Goal: Task Accomplishment & Management: Use online tool/utility

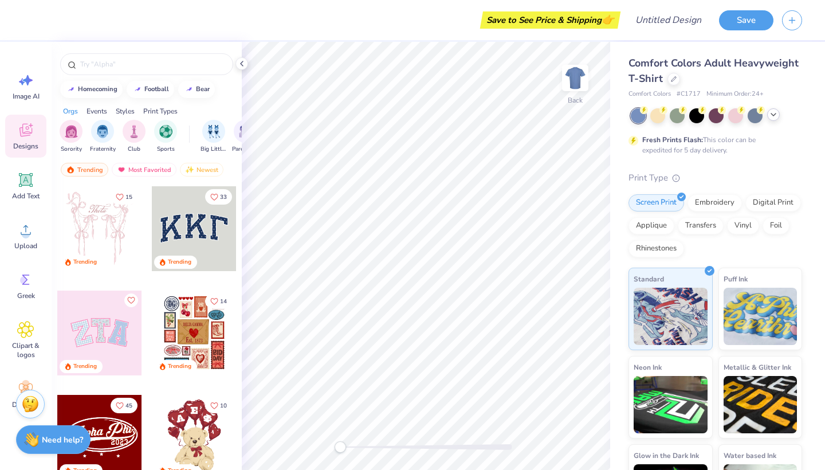
click at [772, 111] on icon at bounding box center [772, 114] width 9 height 9
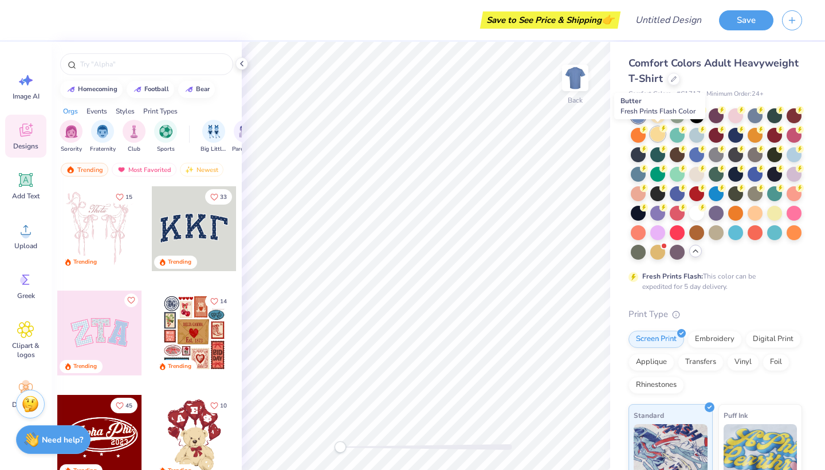
click at [663, 137] on div at bounding box center [657, 134] width 15 height 15
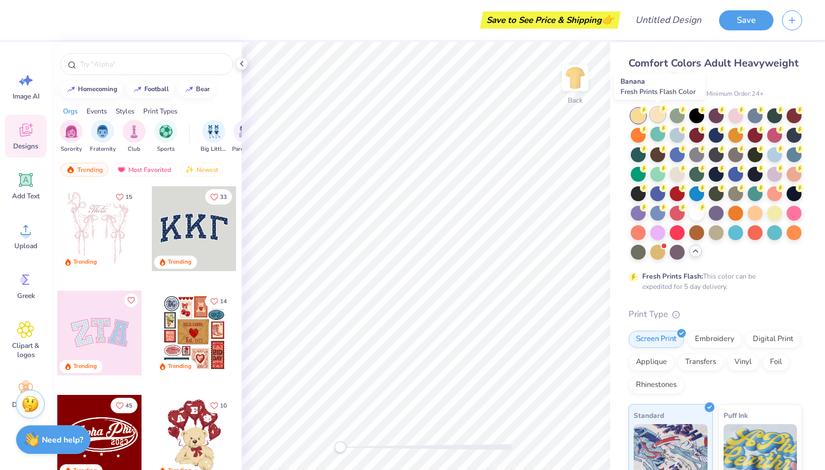
click at [660, 119] on div at bounding box center [657, 114] width 15 height 15
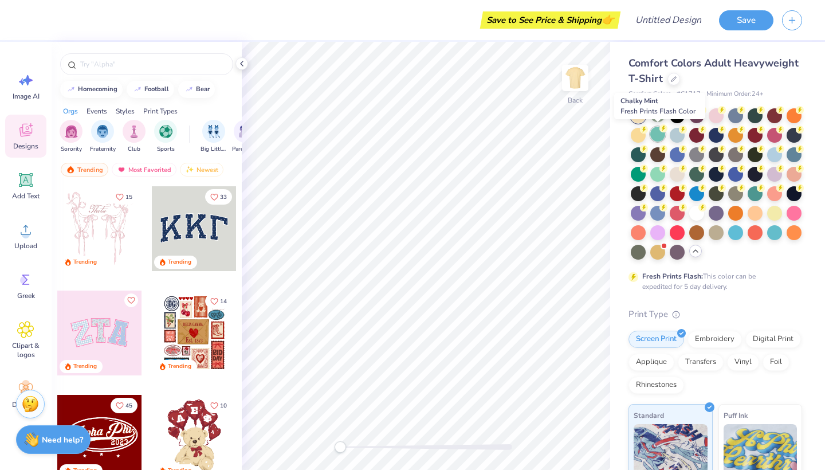
click at [657, 137] on div at bounding box center [657, 134] width 15 height 15
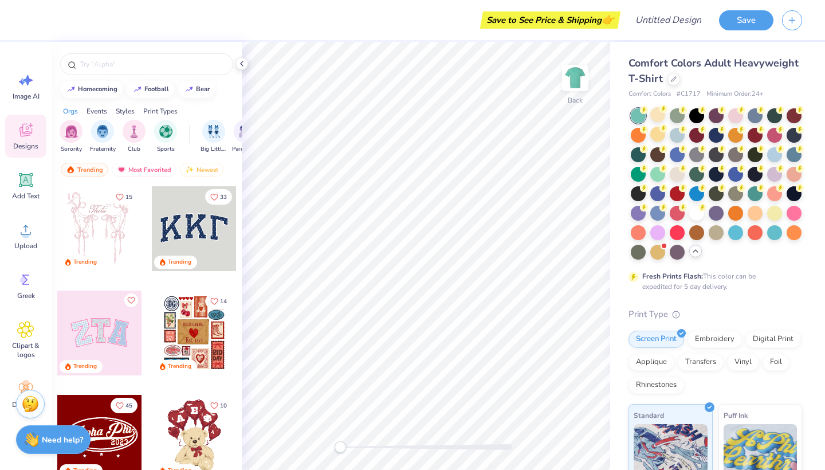
click at [774, 222] on div at bounding box center [715, 183] width 171 height 151
click at [774, 212] on div at bounding box center [774, 211] width 15 height 15
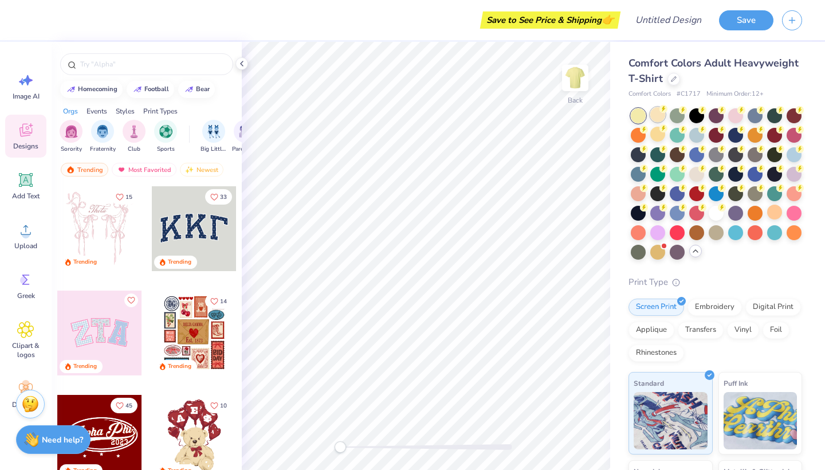
click at [662, 113] on div at bounding box center [657, 114] width 15 height 15
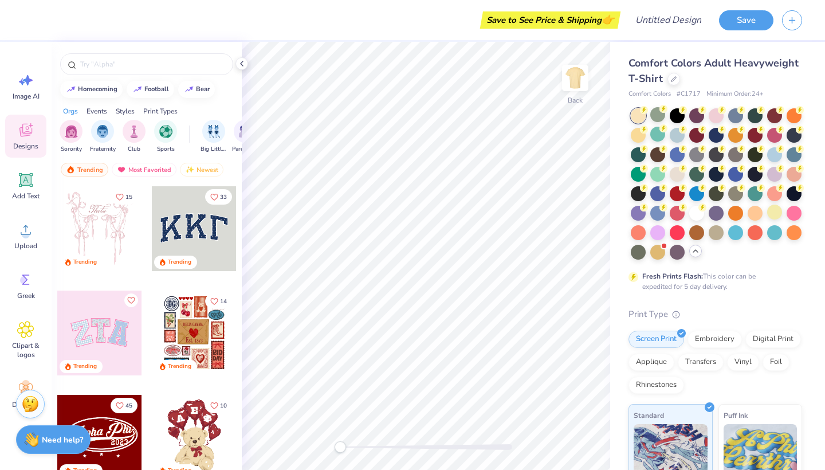
scroll to position [57, 0]
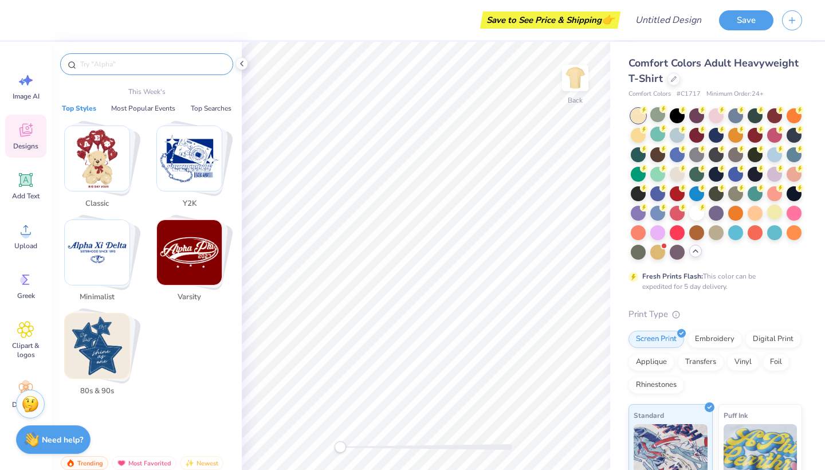
click at [136, 62] on input "text" at bounding box center [152, 63] width 147 height 11
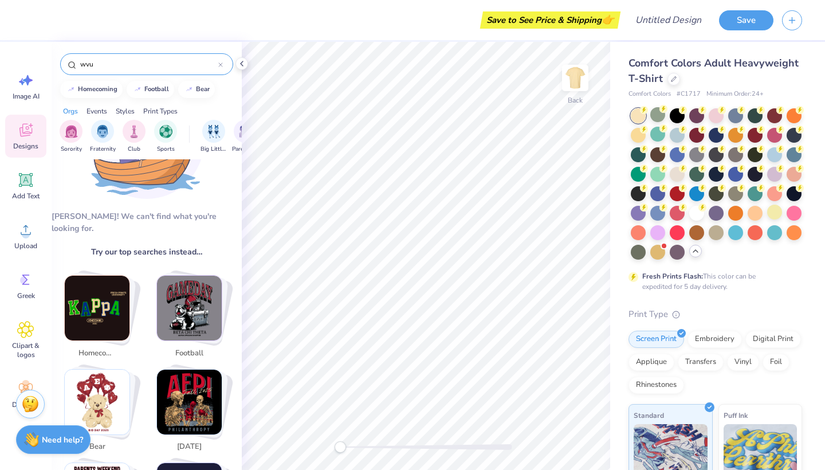
scroll to position [127, 0]
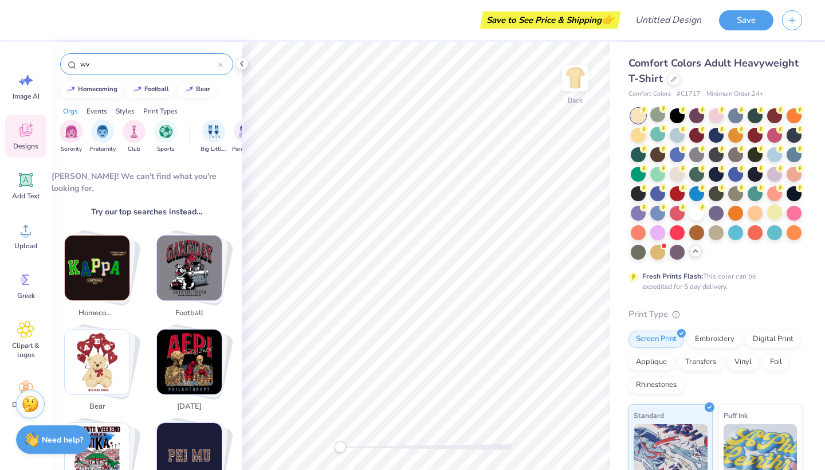
type input "w"
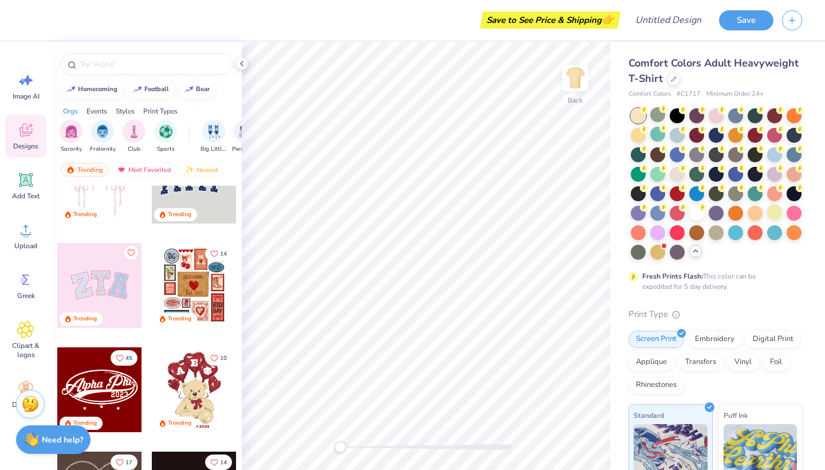
scroll to position [53, 0]
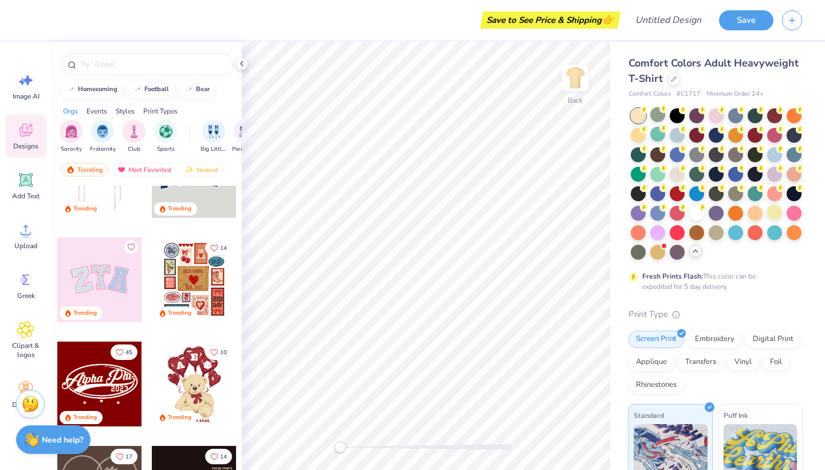
click at [195, 389] on div at bounding box center [194, 383] width 85 height 85
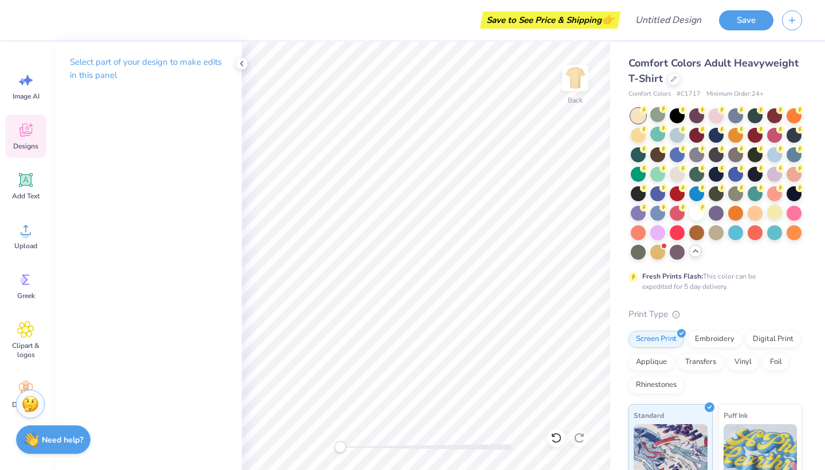
click at [30, 151] on div "Designs" at bounding box center [25, 136] width 41 height 43
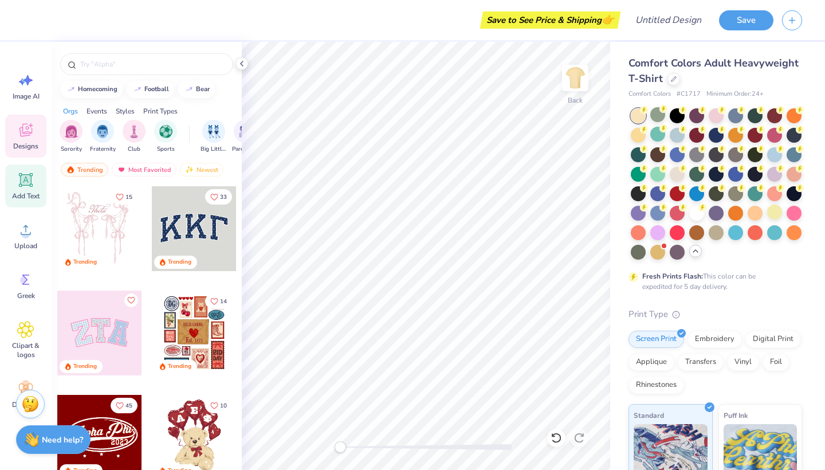
click at [40, 203] on div "Add Text" at bounding box center [25, 185] width 41 height 43
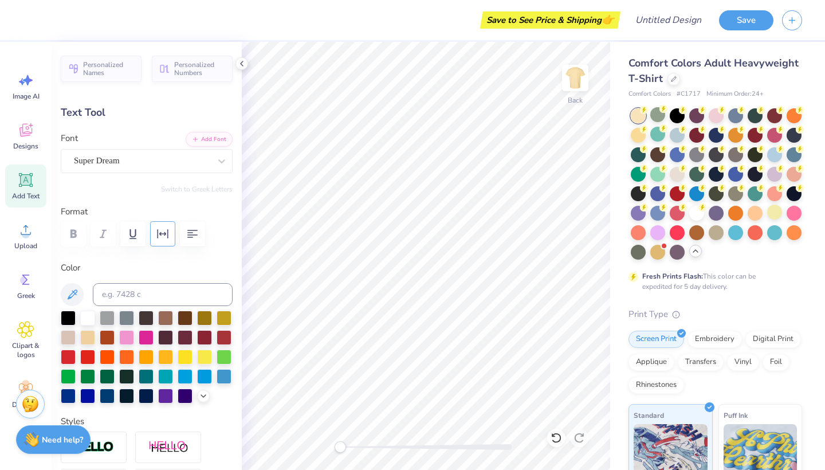
type textarea "TET"
type input "4.08"
click at [25, 340] on div "Clipart & logos" at bounding box center [25, 340] width 41 height 52
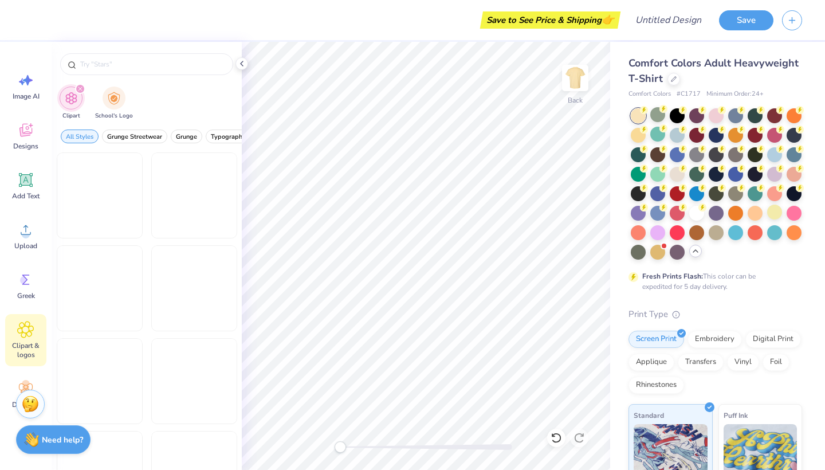
scroll to position [31, 0]
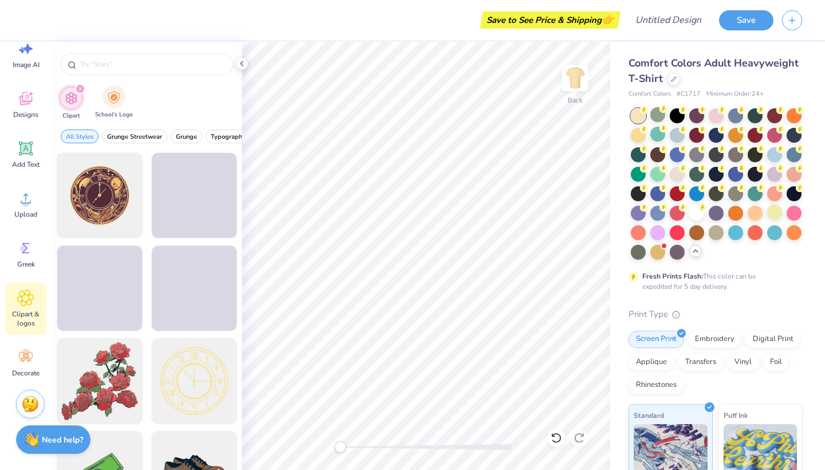
click at [104, 108] on div "School's Logo" at bounding box center [114, 102] width 38 height 34
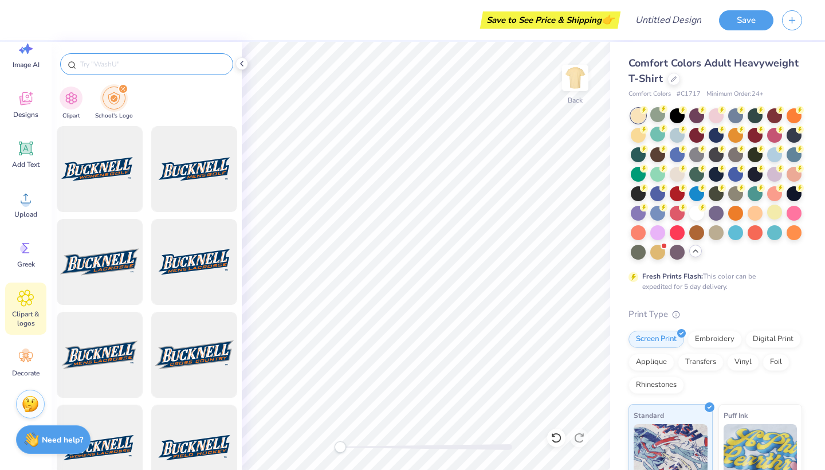
click at [136, 67] on input "text" at bounding box center [152, 63] width 147 height 11
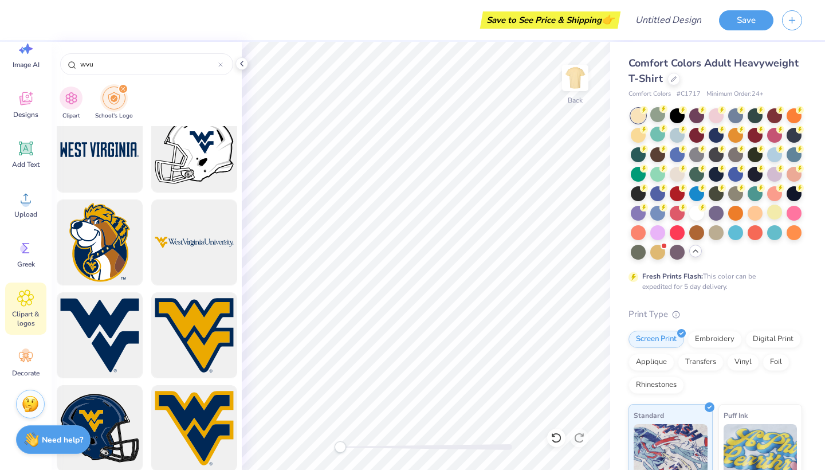
scroll to position [858, 0]
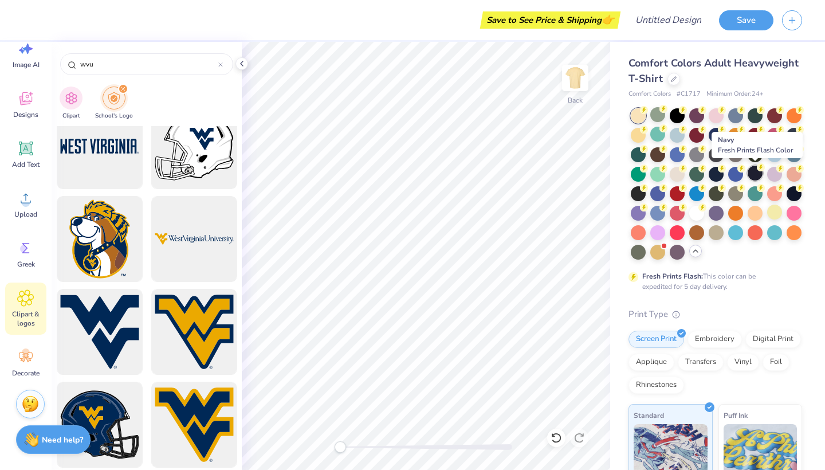
type input "wvu"
click at [760, 172] on div at bounding box center [754, 172] width 15 height 15
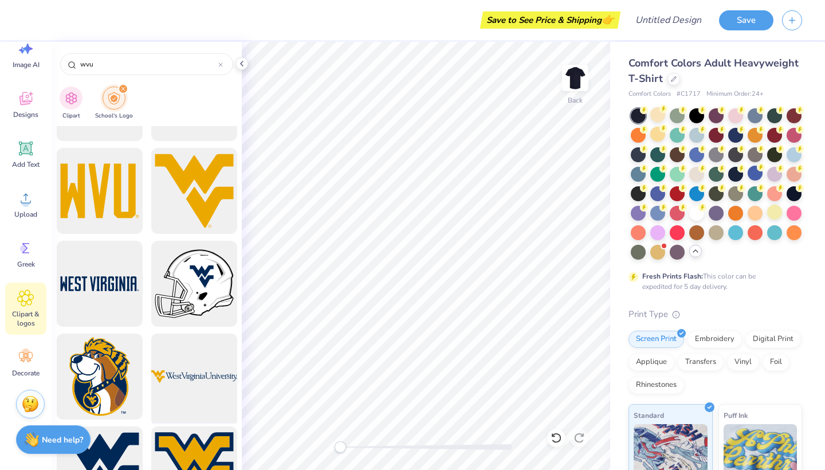
scroll to position [704, 0]
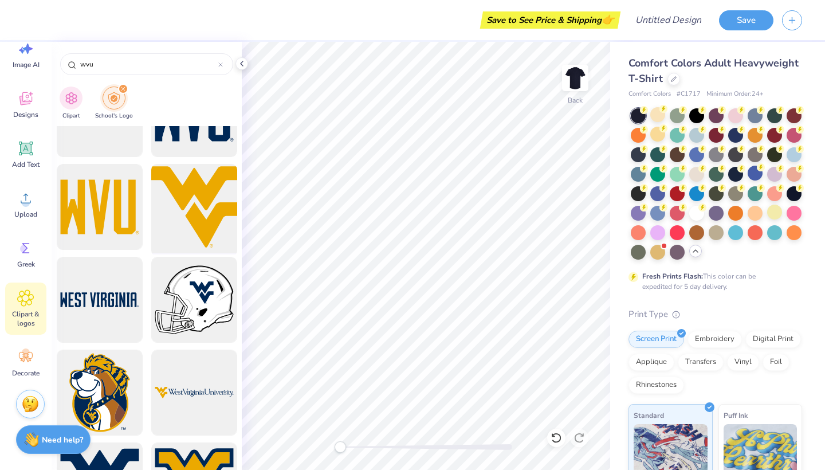
click at [198, 214] on div at bounding box center [194, 207] width 94 height 94
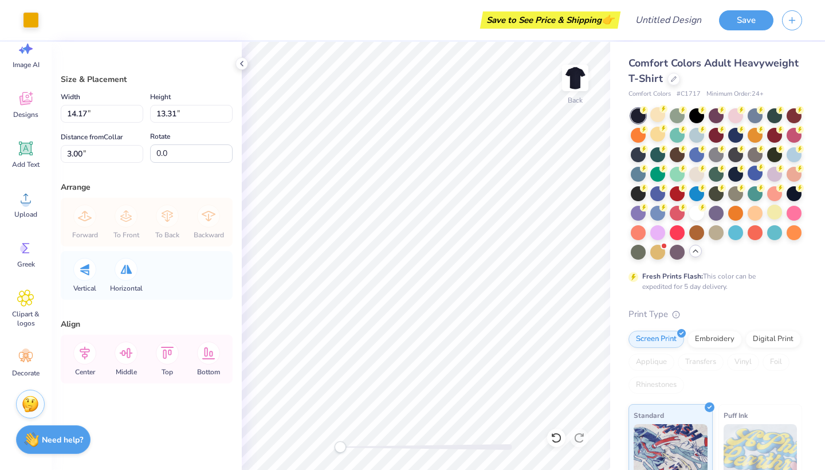
type input "2.54"
type input "2.39"
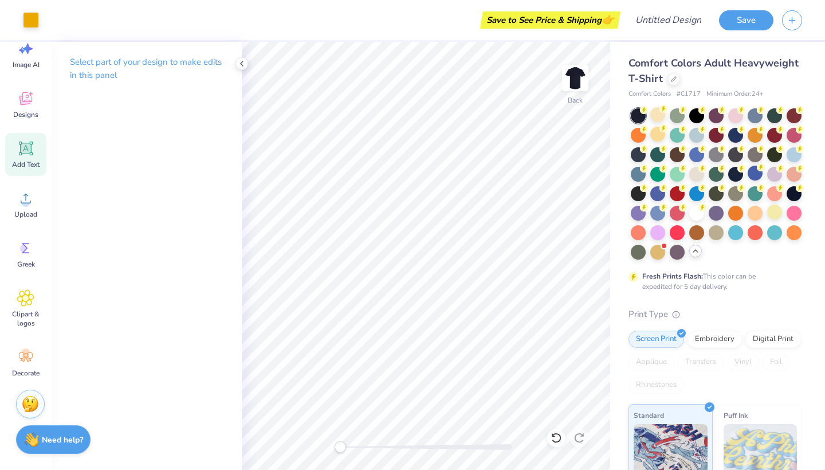
click at [16, 150] on div "Add Text" at bounding box center [25, 154] width 41 height 43
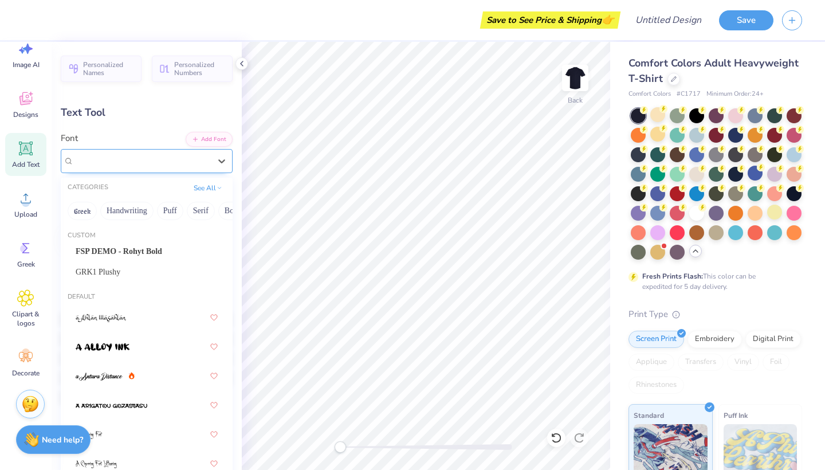
click at [133, 157] on div "Super Dream" at bounding box center [142, 161] width 139 height 18
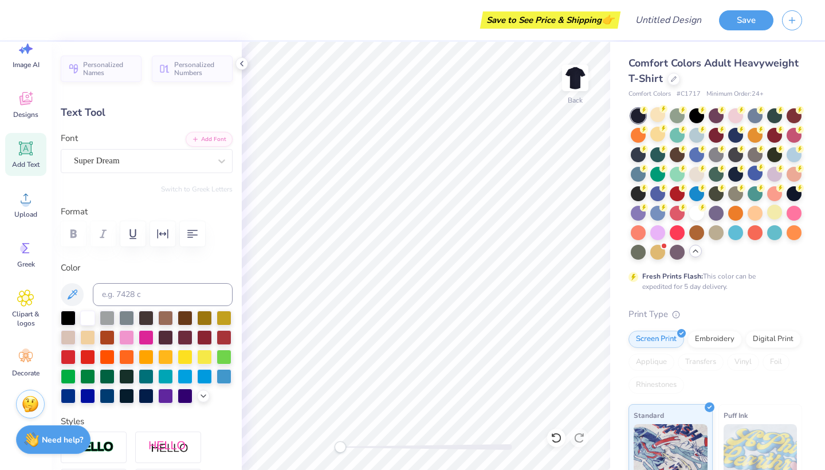
type textarea "T"
type textarea "Pharmacy"
click at [184, 356] on div at bounding box center [185, 355] width 15 height 15
click at [224, 316] on div at bounding box center [223, 316] width 15 height 15
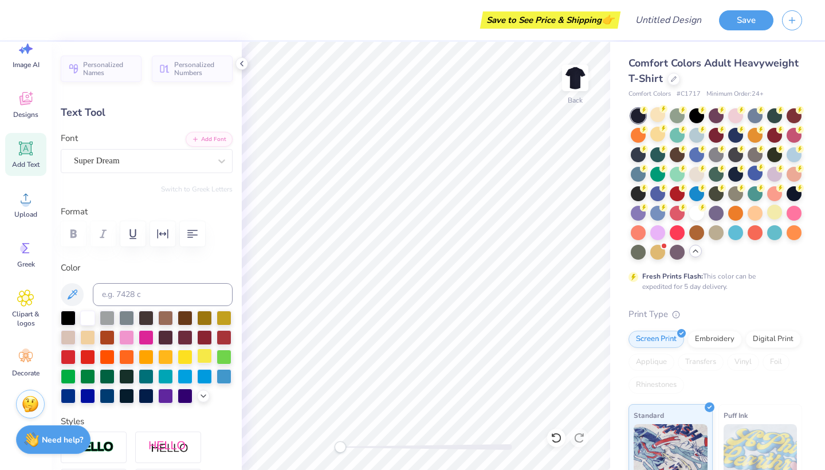
click at [206, 357] on div at bounding box center [204, 355] width 15 height 15
click at [165, 361] on div at bounding box center [165, 355] width 15 height 15
type input "10.63"
type input "1.96"
type input "11.52"
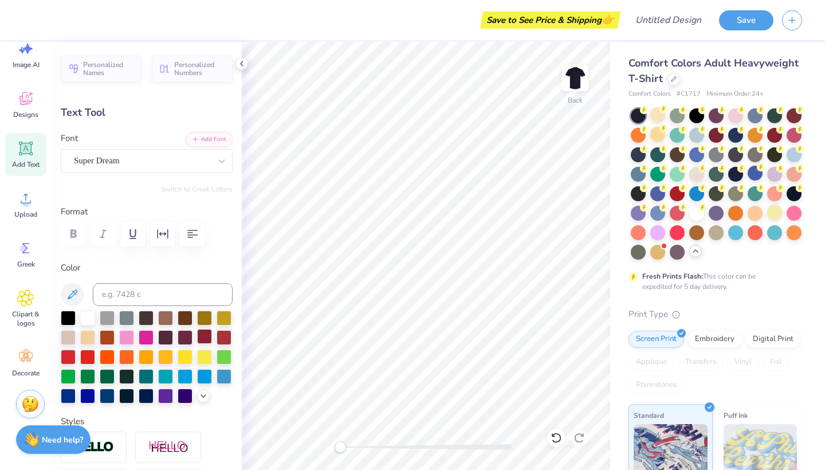
type input "3.26"
type input "0.60"
type input "2.40"
click at [566, 85] on img at bounding box center [575, 78] width 46 height 46
click at [575, 75] on img at bounding box center [575, 78] width 46 height 46
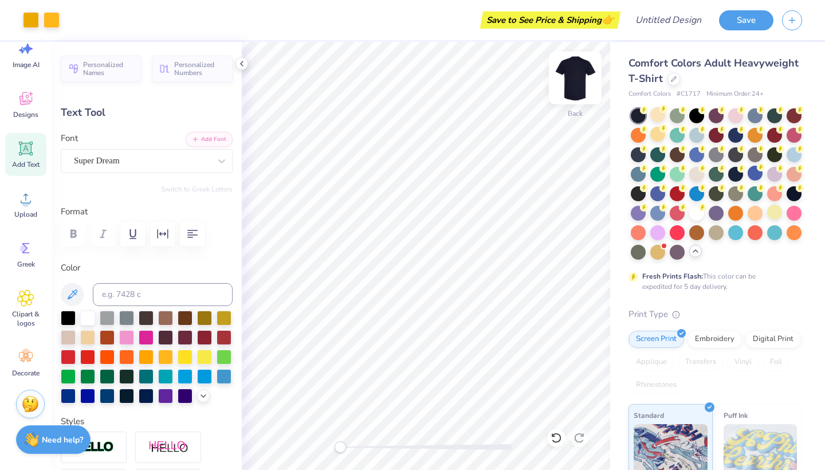
click at [575, 76] on img at bounding box center [575, 78] width 46 height 46
click at [37, 103] on div "Designs" at bounding box center [25, 104] width 41 height 43
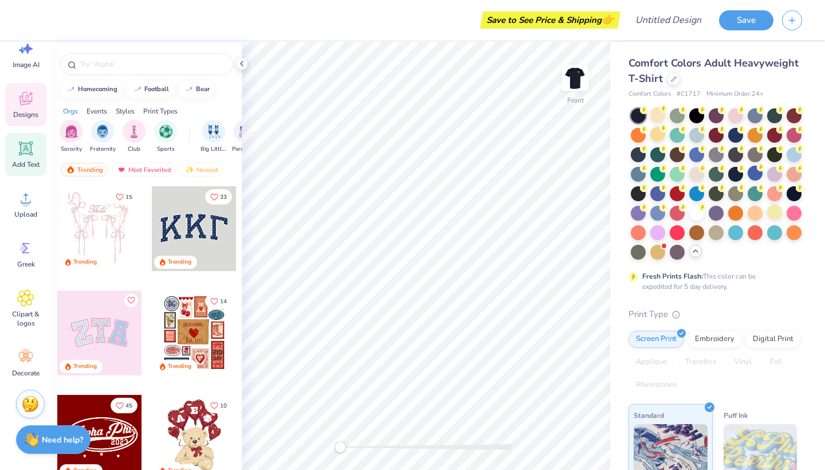
click at [34, 139] on div "Add Text" at bounding box center [25, 154] width 41 height 43
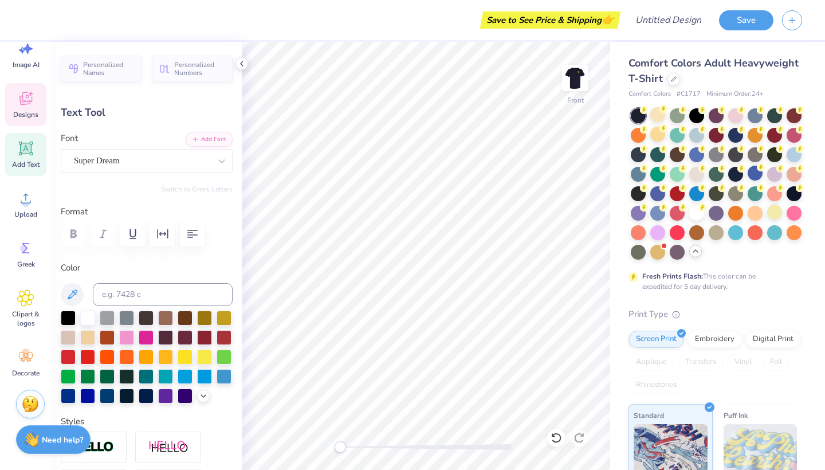
click at [36, 100] on div "Designs" at bounding box center [25, 104] width 41 height 43
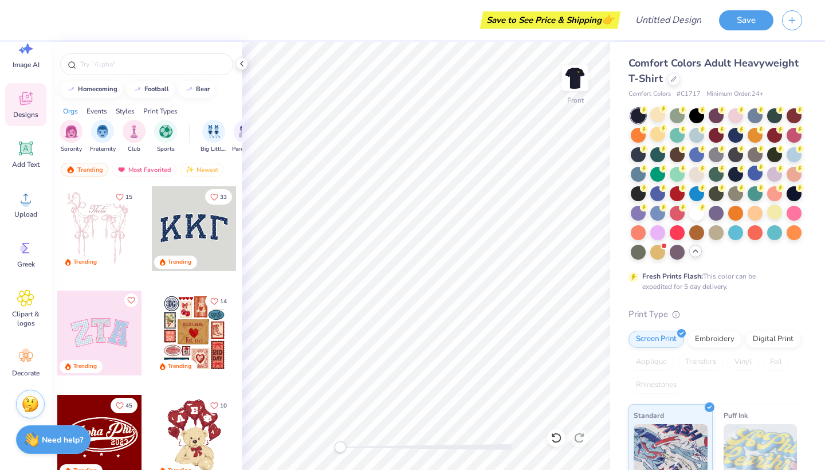
scroll to position [0, 0]
type textarea "T"
click at [136, 137] on div "filter for Club" at bounding box center [134, 130] width 23 height 23
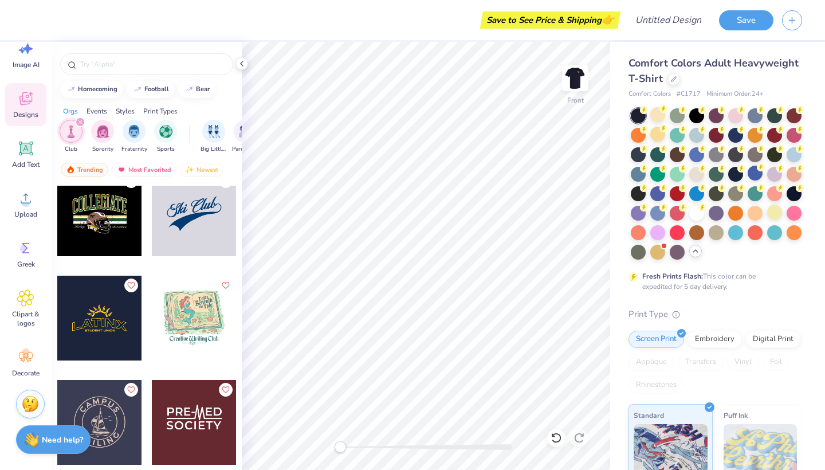
scroll to position [864, 0]
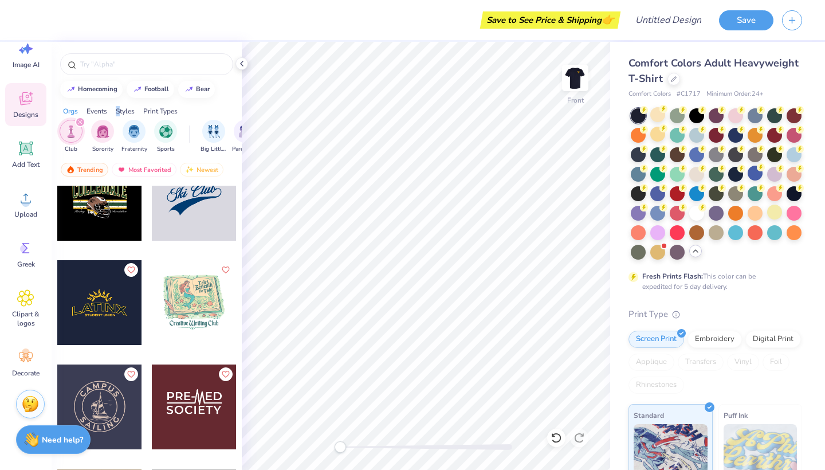
click at [119, 110] on div "Styles" at bounding box center [125, 111] width 19 height 10
click at [73, 135] on img "filter for Classic" at bounding box center [71, 130] width 13 height 13
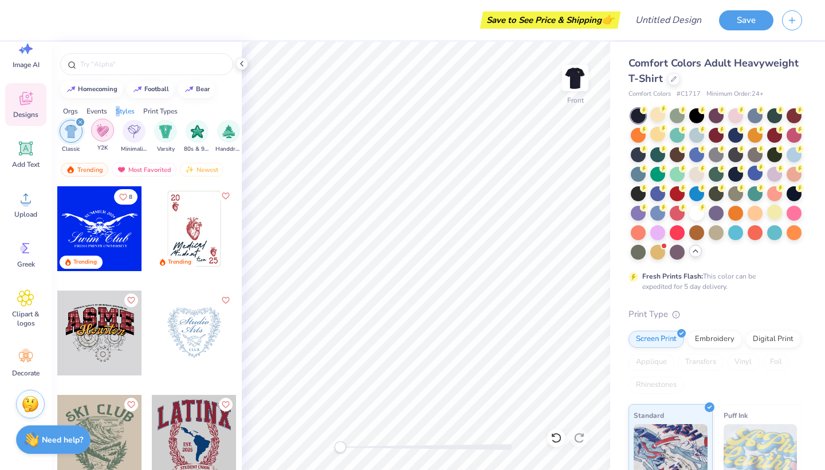
click at [97, 140] on div "filter for Y2K" at bounding box center [102, 130] width 23 height 23
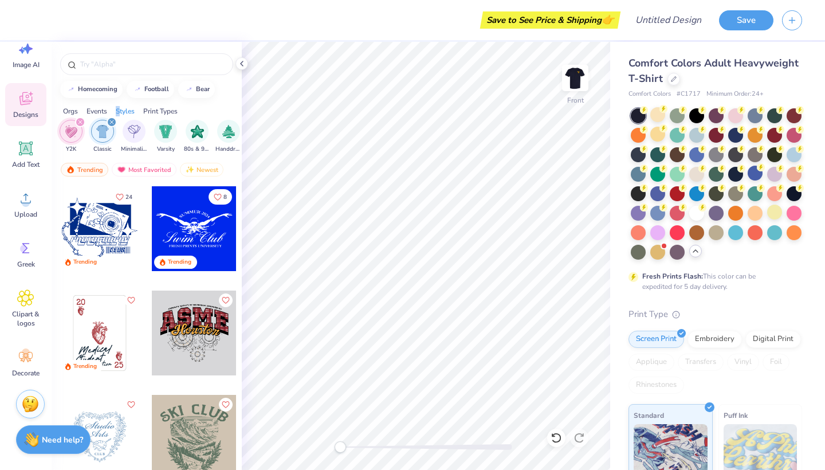
click at [84, 123] on div "filter for Y2K" at bounding box center [80, 122] width 10 height 10
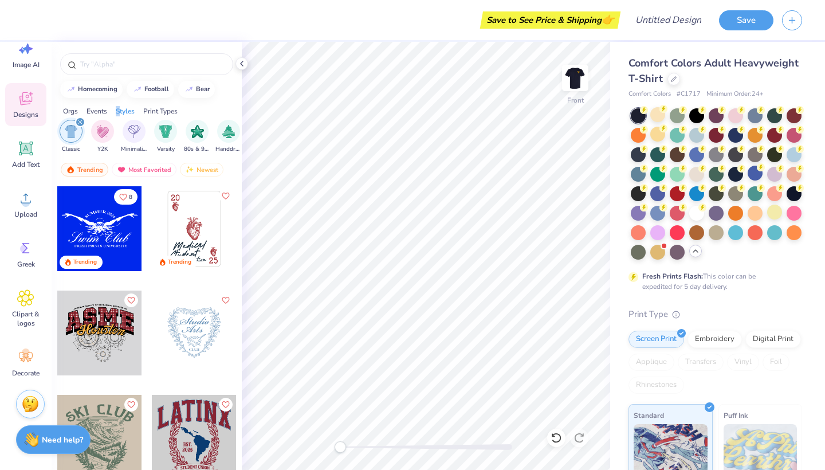
click at [81, 123] on icon "filter for Classic" at bounding box center [80, 122] width 5 height 5
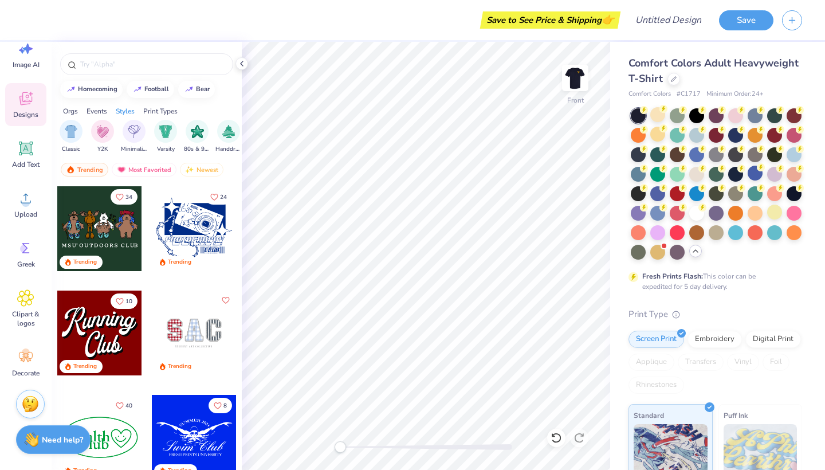
click at [172, 112] on div "Print Types" at bounding box center [160, 111] width 34 height 10
click at [82, 110] on div "Orgs Events Styles Print Types" at bounding box center [147, 108] width 190 height 16
click at [72, 110] on div "Orgs" at bounding box center [70, 111] width 15 height 10
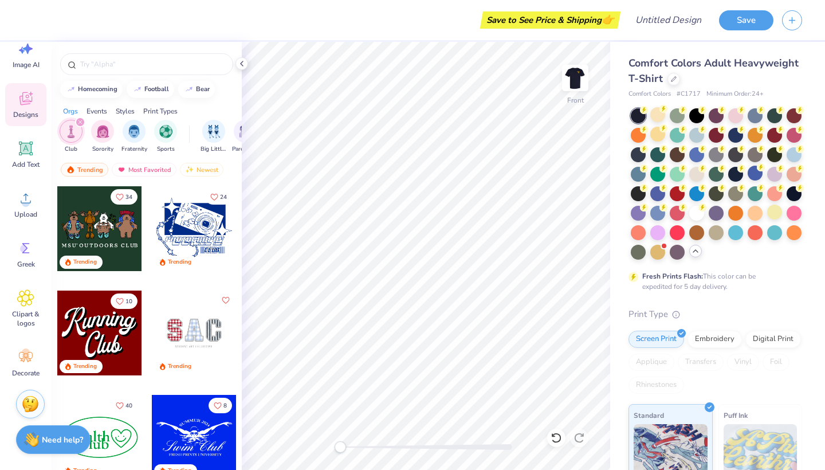
click at [82, 123] on icon "filter for Club" at bounding box center [80, 122] width 5 height 5
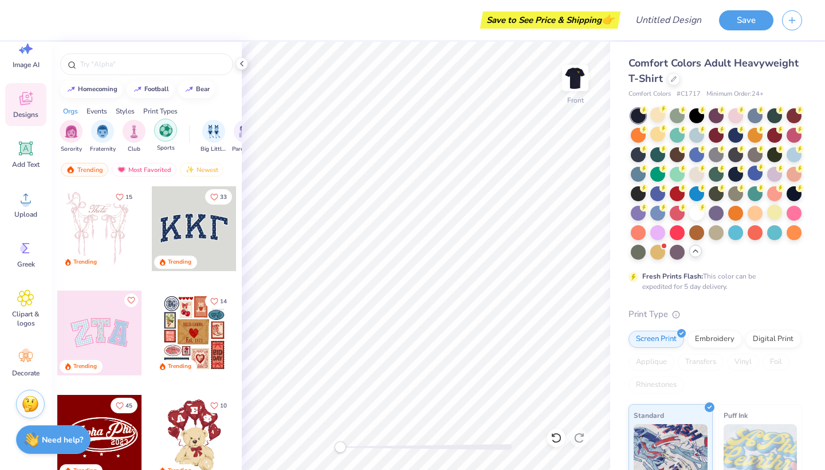
click at [164, 139] on div "filter for Sports" at bounding box center [165, 130] width 23 height 23
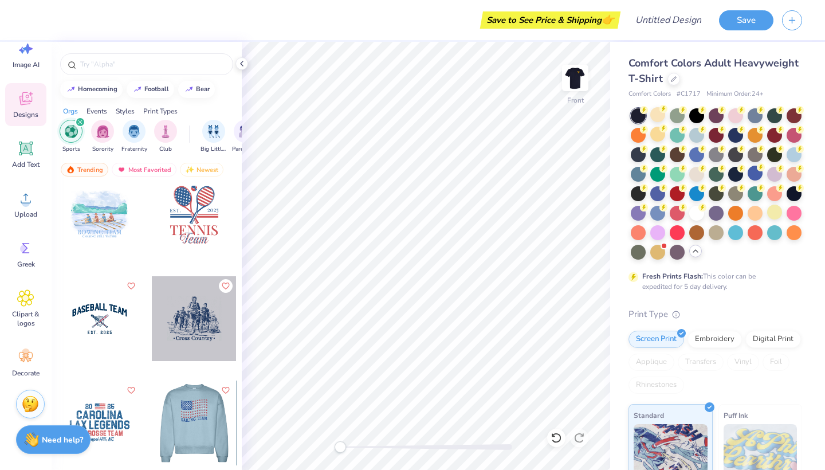
scroll to position [841, 0]
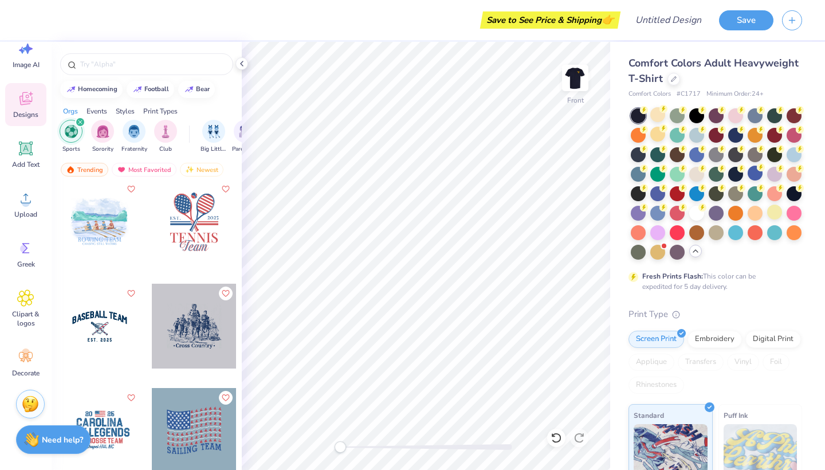
click at [197, 322] on div at bounding box center [194, 325] width 85 height 85
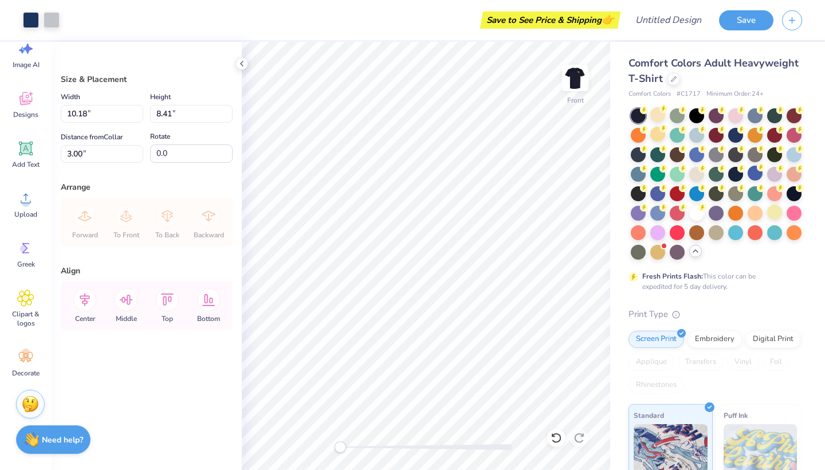
type input "12.38"
type input "10.24"
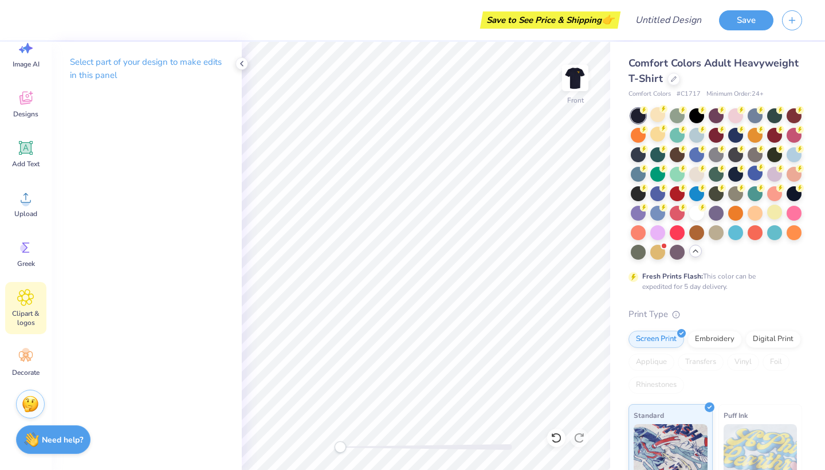
scroll to position [32, 0]
click at [577, 74] on img at bounding box center [575, 78] width 46 height 46
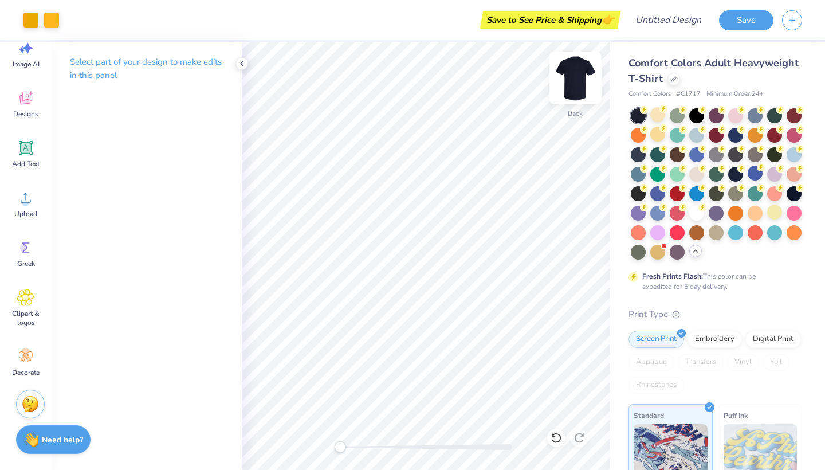
click at [576, 86] on img at bounding box center [575, 78] width 46 height 46
